Goal: Transaction & Acquisition: Purchase product/service

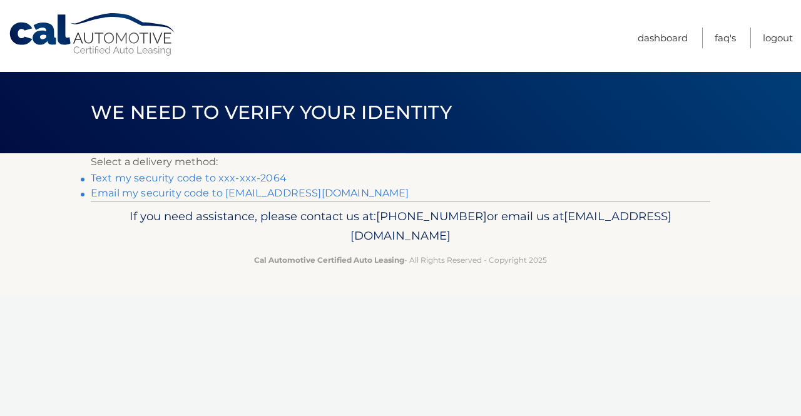
click at [240, 180] on link "Text my security code to xxx-xxx-2064" at bounding box center [189, 178] width 196 height 12
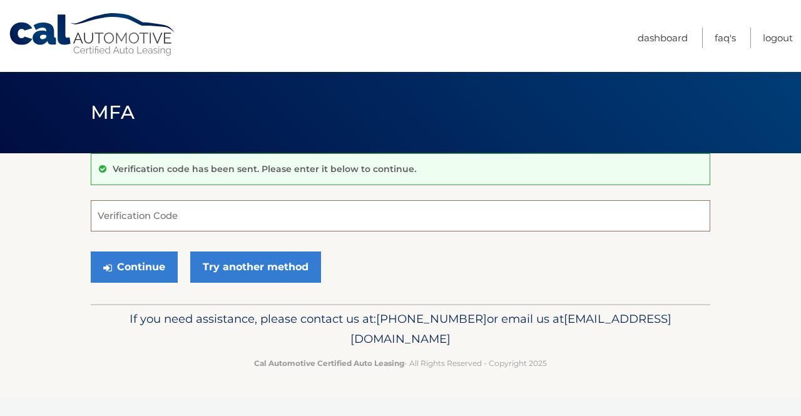
click at [220, 211] on input "Verification Code" at bounding box center [401, 215] width 620 height 31
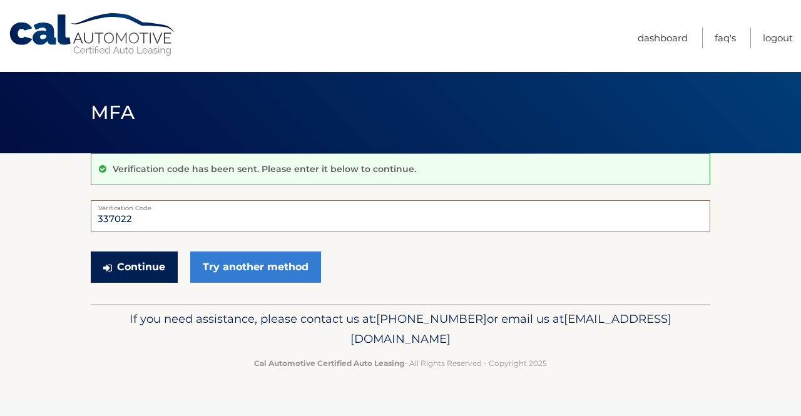
type input "337022"
click at [148, 260] on button "Continue" at bounding box center [134, 267] width 87 height 31
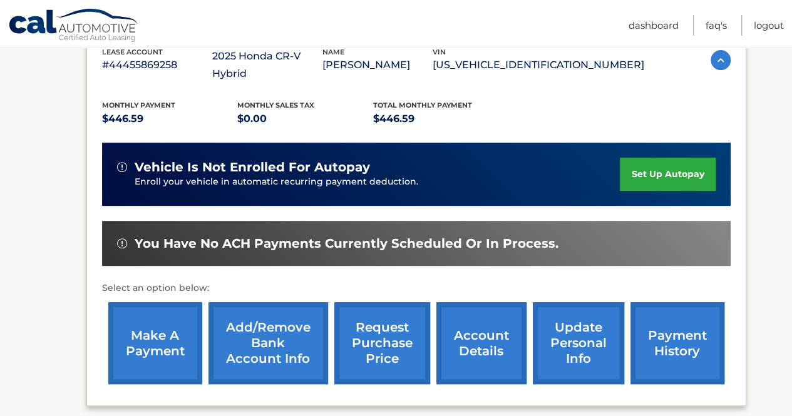
scroll to position [287, 0]
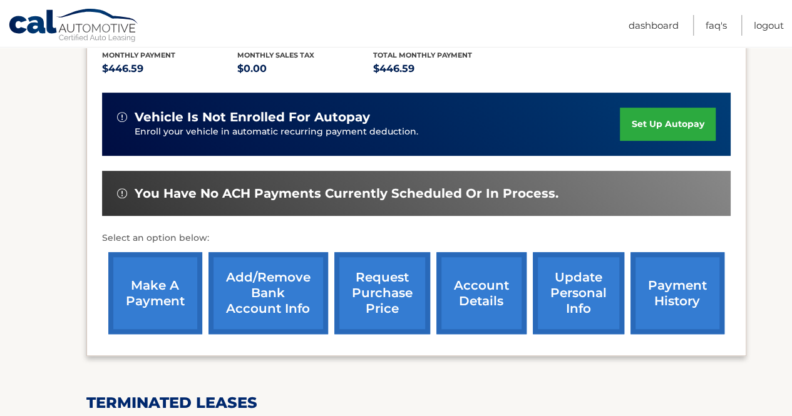
click at [201, 288] on link "make a payment" at bounding box center [155, 293] width 94 height 82
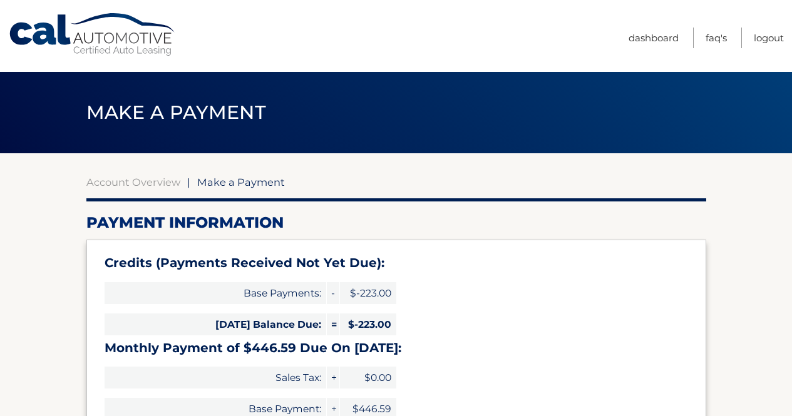
select select "NmJjZDkwMmQtZjVhYi00ZDU4LWE5YzctNTBmOWE2NzQ1YzJj"
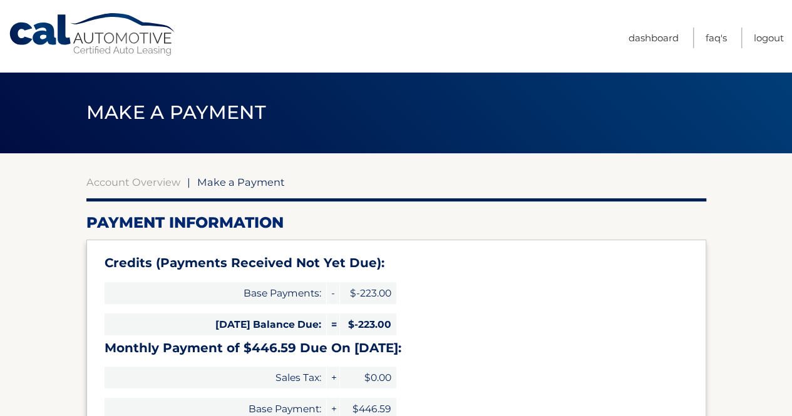
click at [161, 279] on div "Base Payments: - $-223.00" at bounding box center [251, 292] width 292 height 31
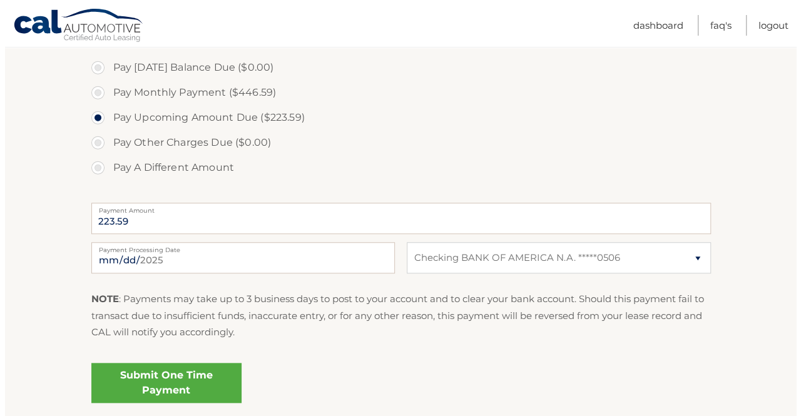
scroll to position [432, 0]
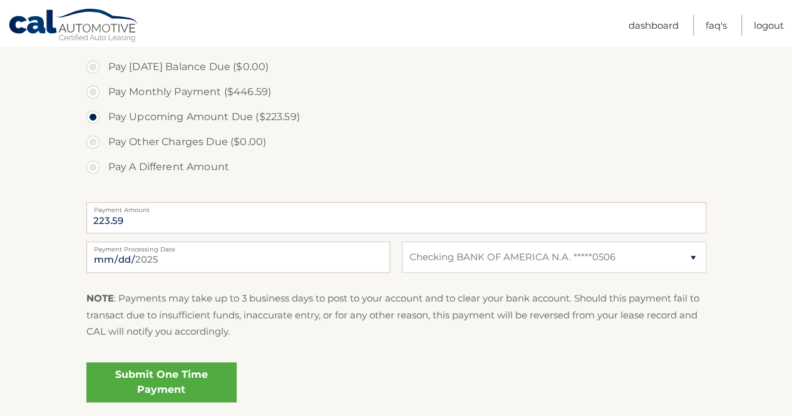
click at [168, 377] on link "Submit One Time Payment" at bounding box center [161, 382] width 150 height 40
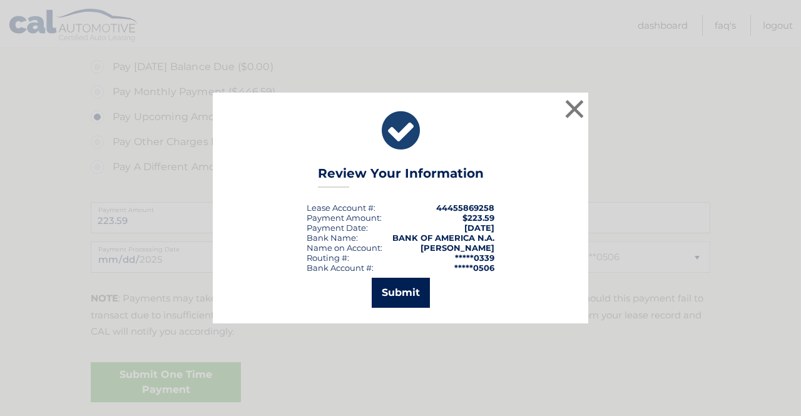
click at [384, 290] on button "Submit" at bounding box center [401, 293] width 58 height 30
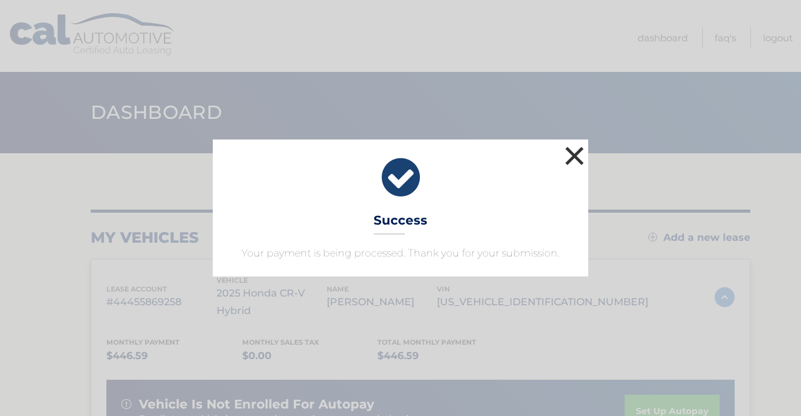
click at [573, 154] on button "×" at bounding box center [574, 155] width 25 height 25
